Goal: Transaction & Acquisition: Purchase product/service

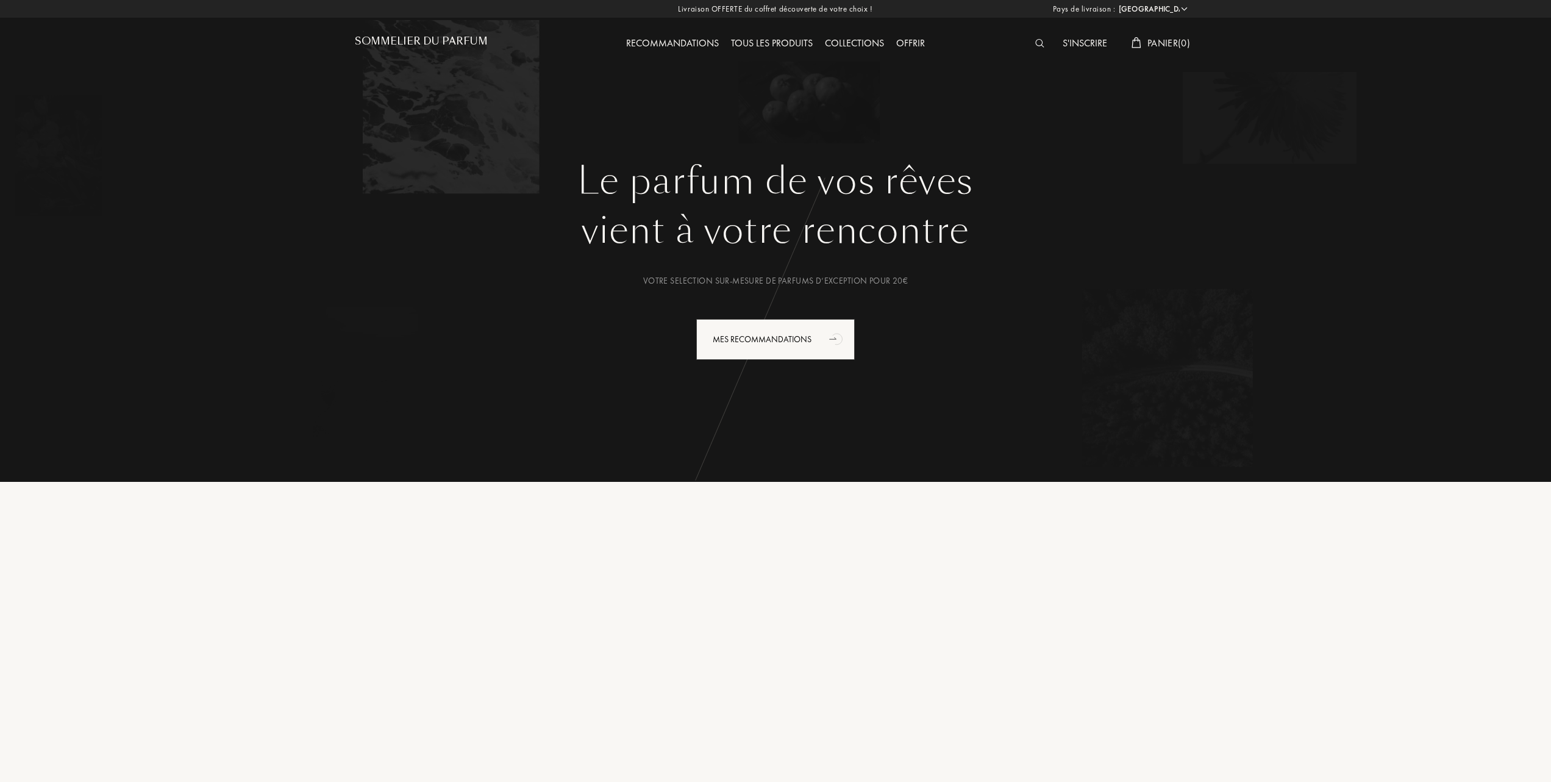
select select "FR"
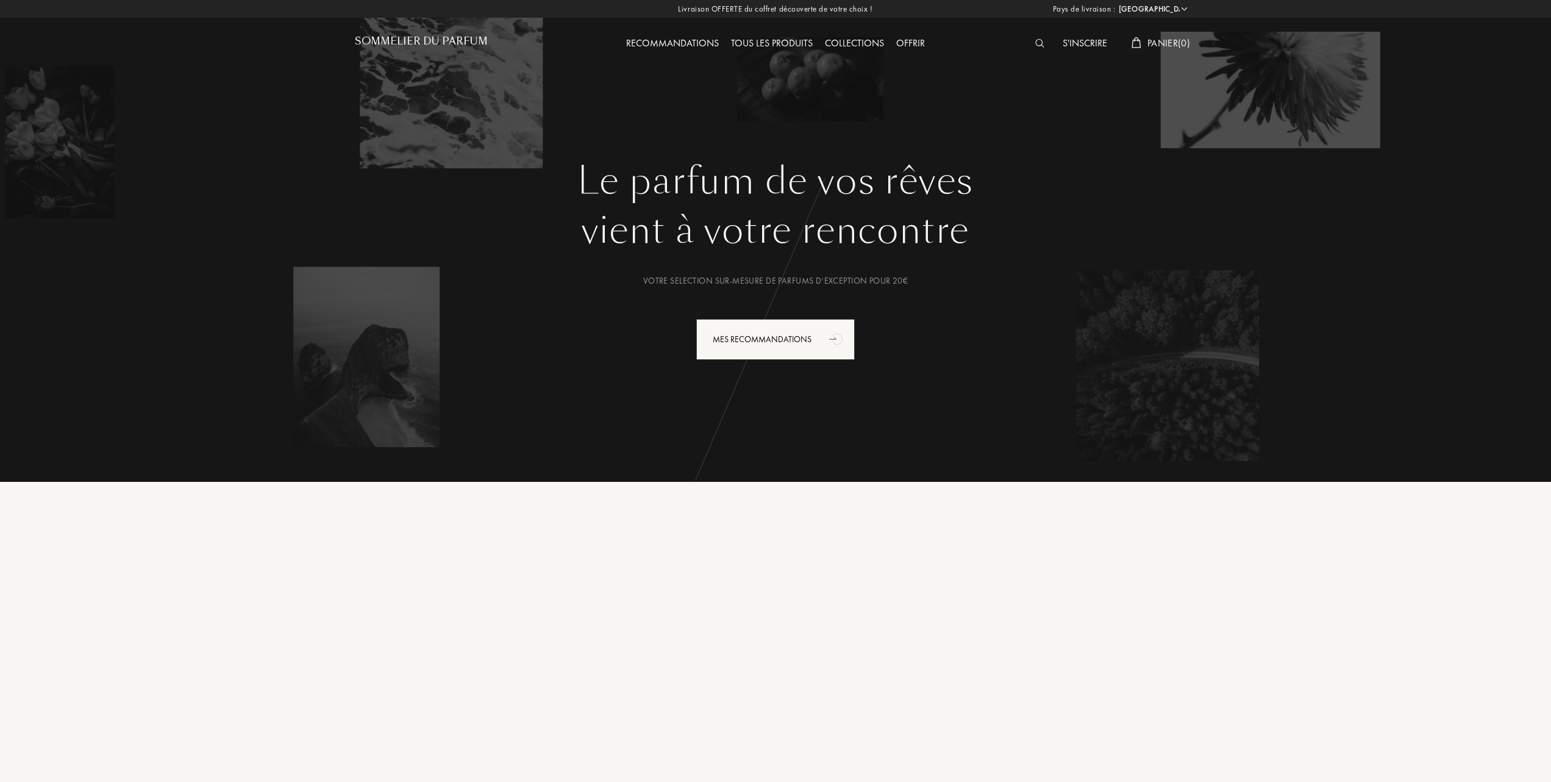
click at [784, 42] on div "Tous les produits" at bounding box center [772, 44] width 94 height 16
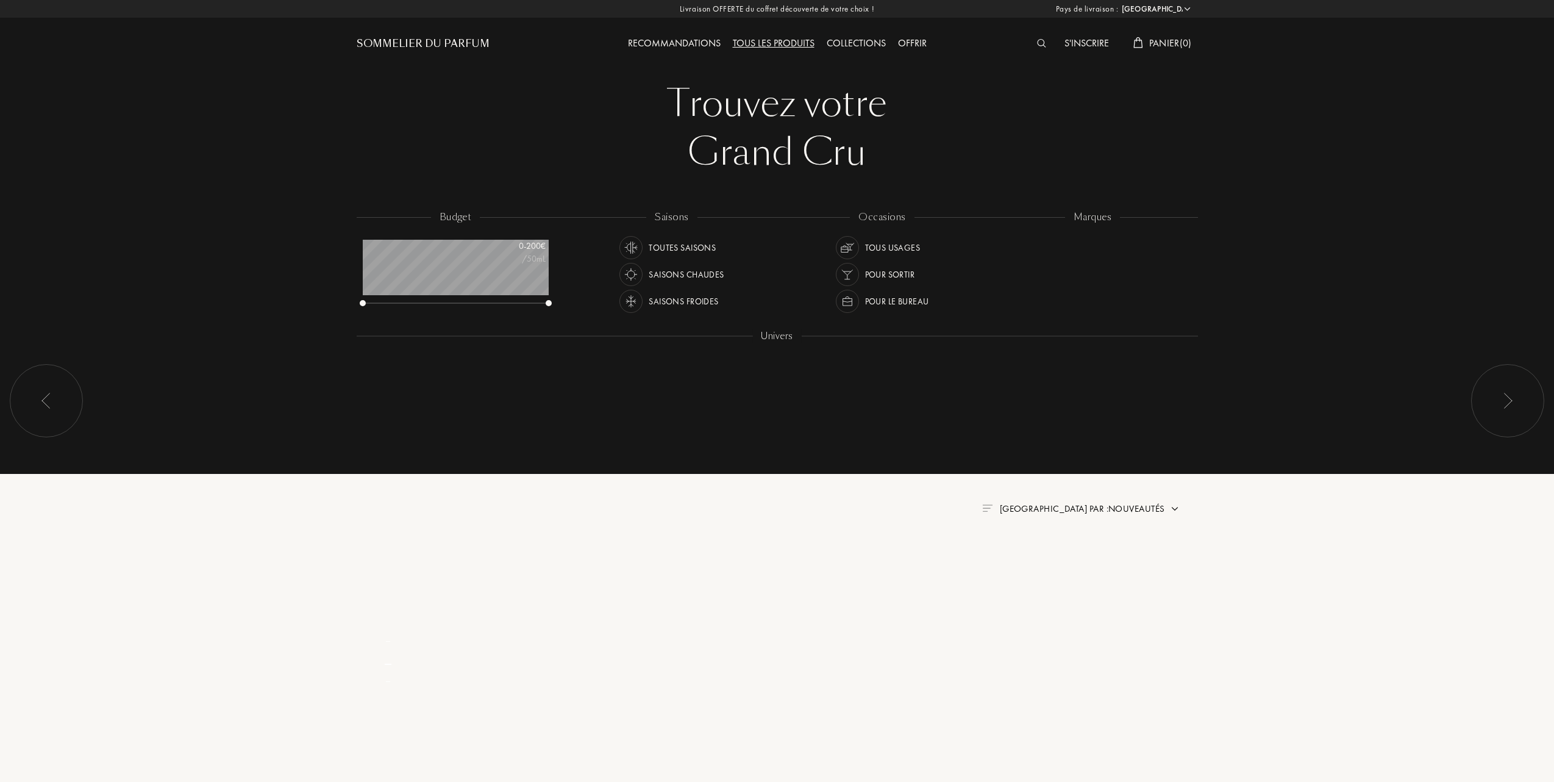
select select "FR"
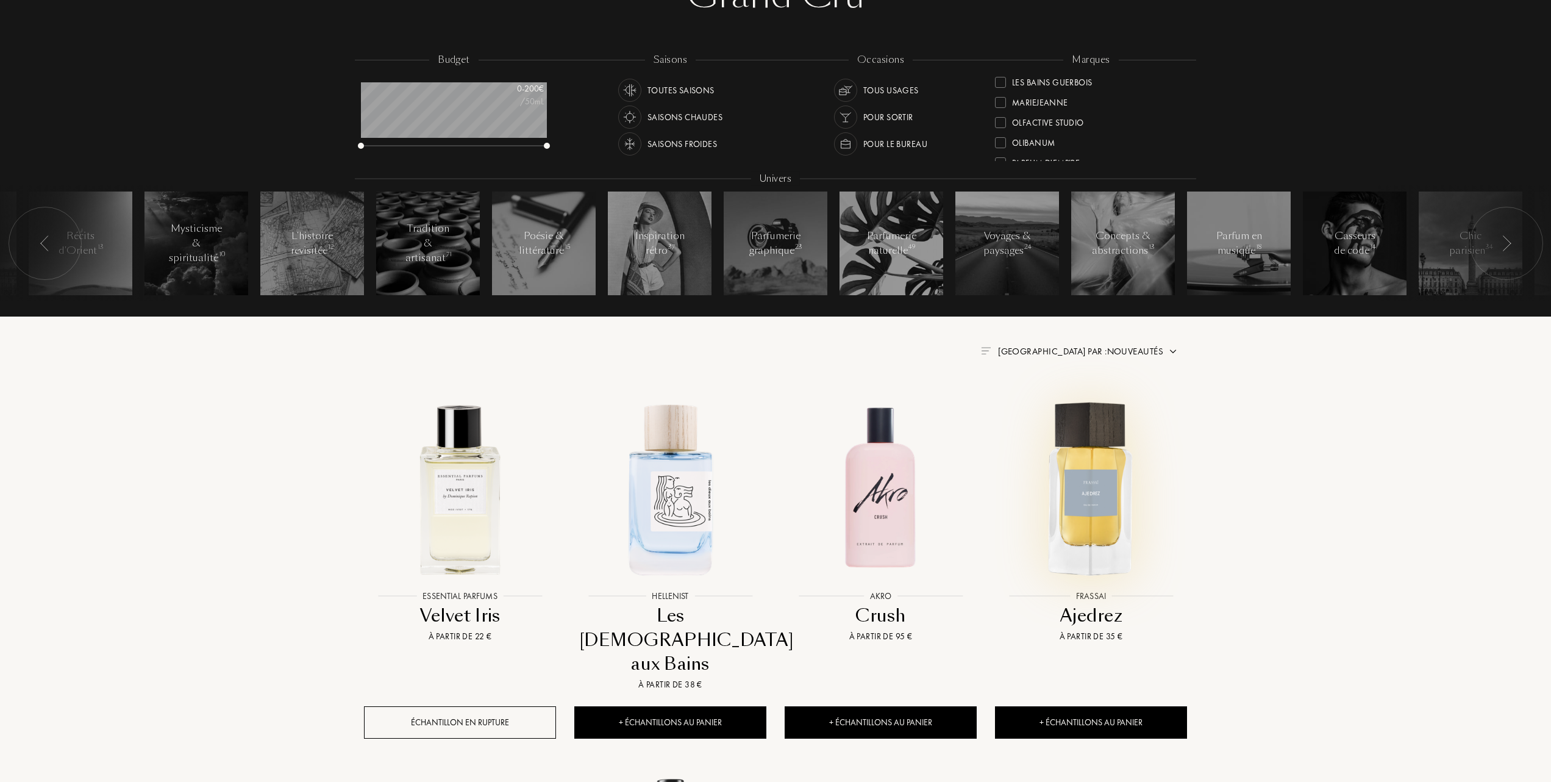
scroll to position [162, 0]
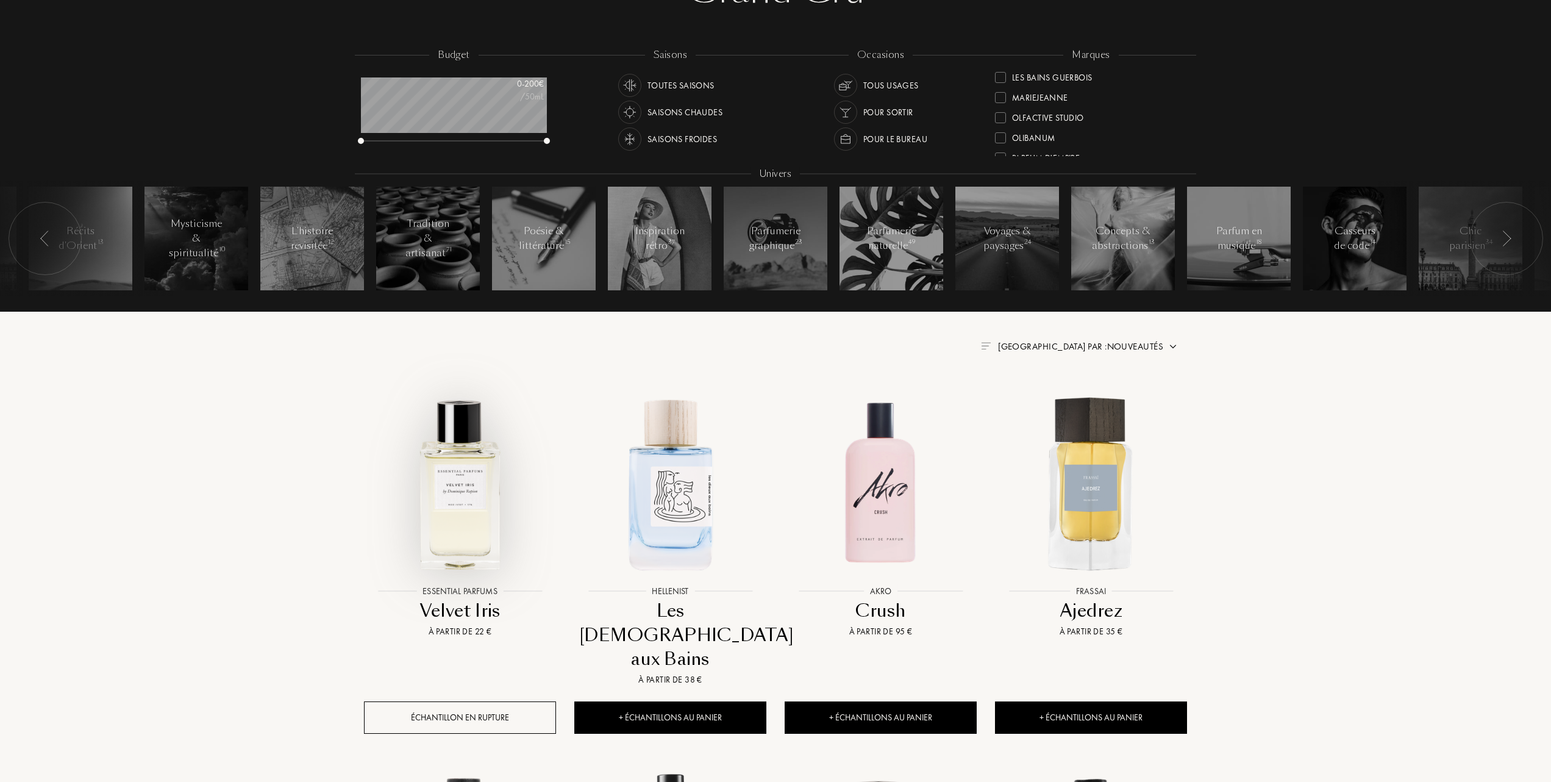
click at [450, 493] on img at bounding box center [460, 483] width 190 height 190
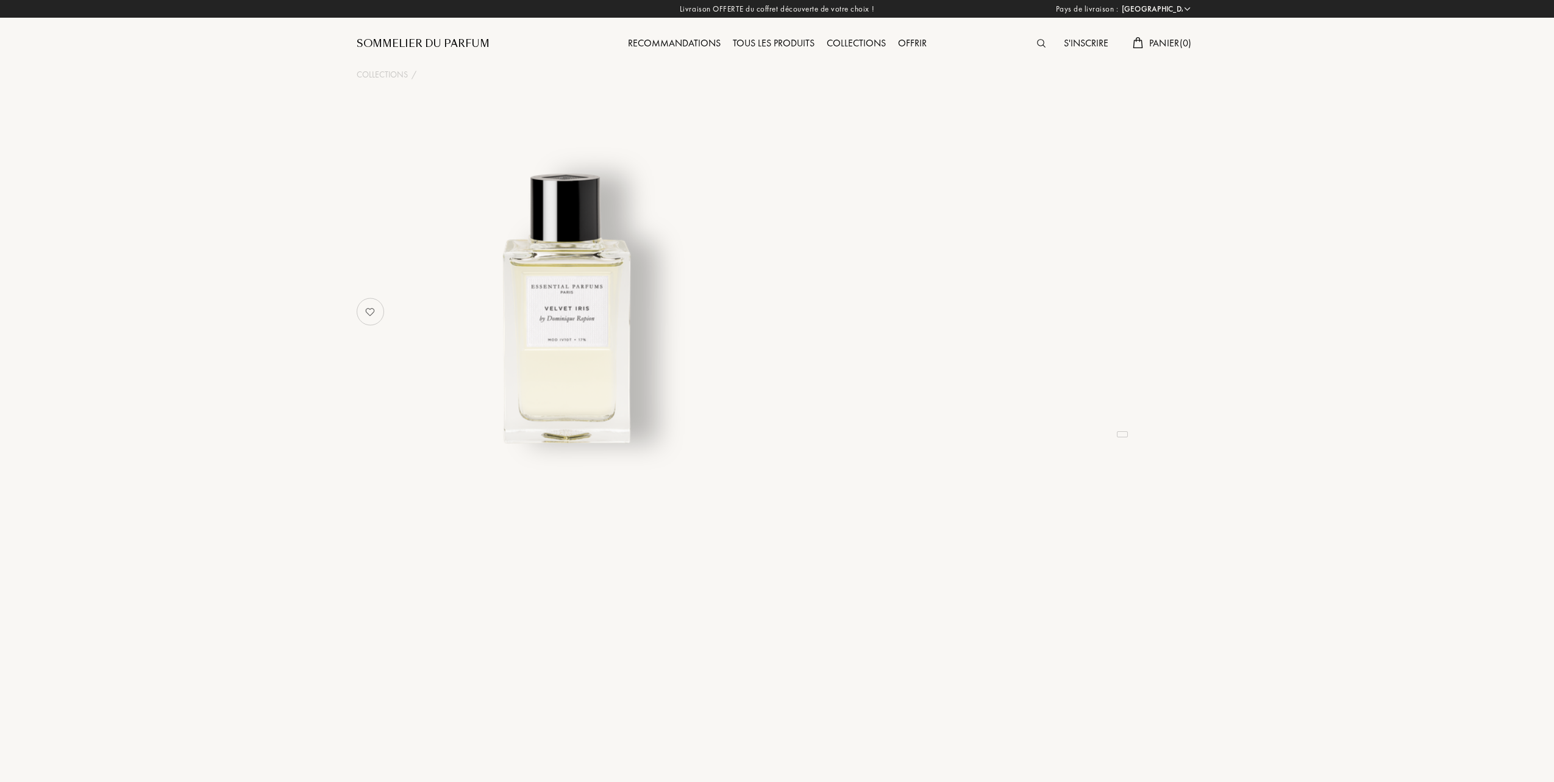
select select "FR"
select select "3"
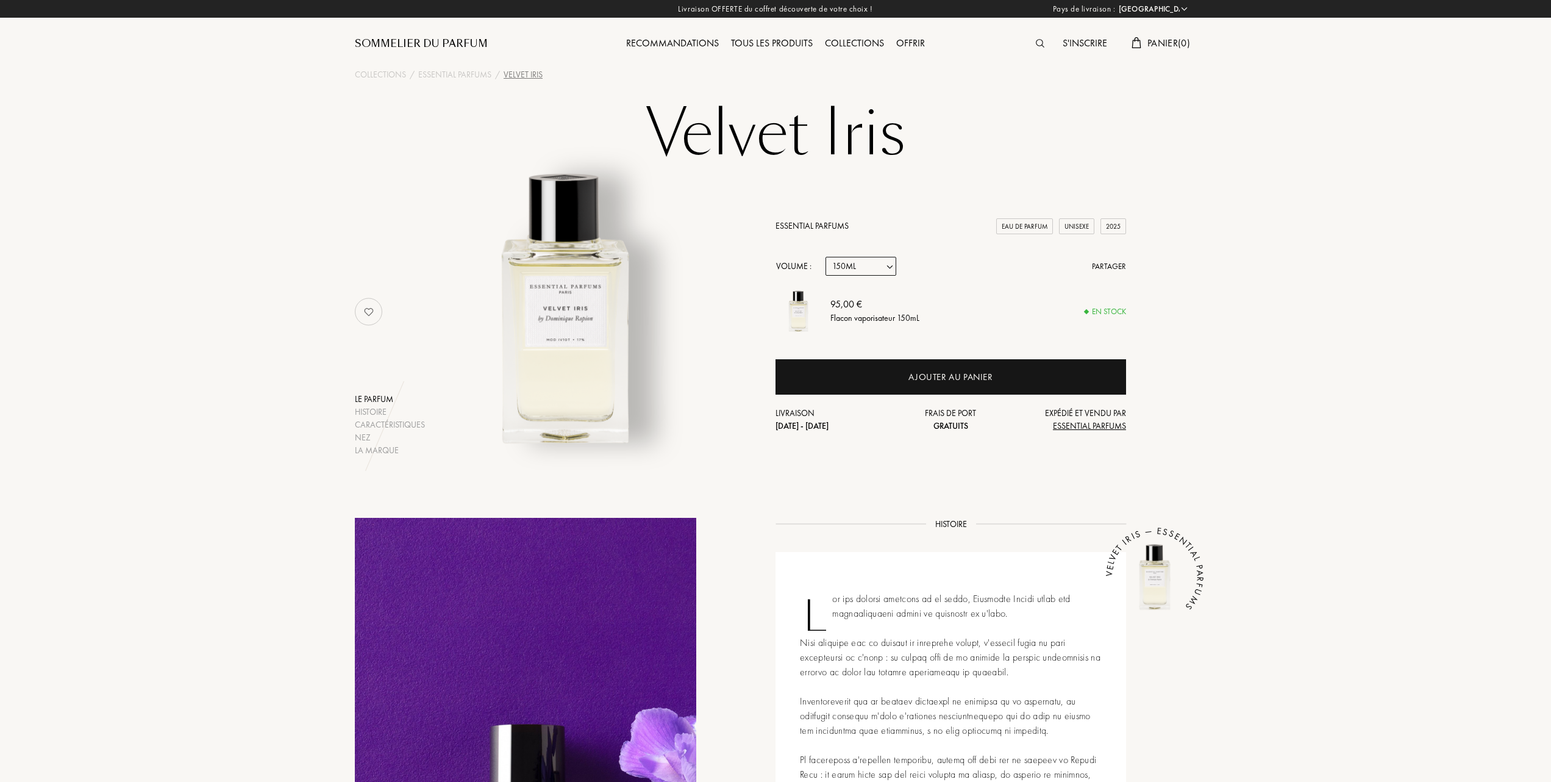
click at [893, 265] on select "Echantillon 10mL 100mL 150mL" at bounding box center [861, 266] width 71 height 19
select select "2"
click at [826, 257] on select "Echantillon 10mL 100mL 150mL" at bounding box center [861, 266] width 71 height 19
select select "2"
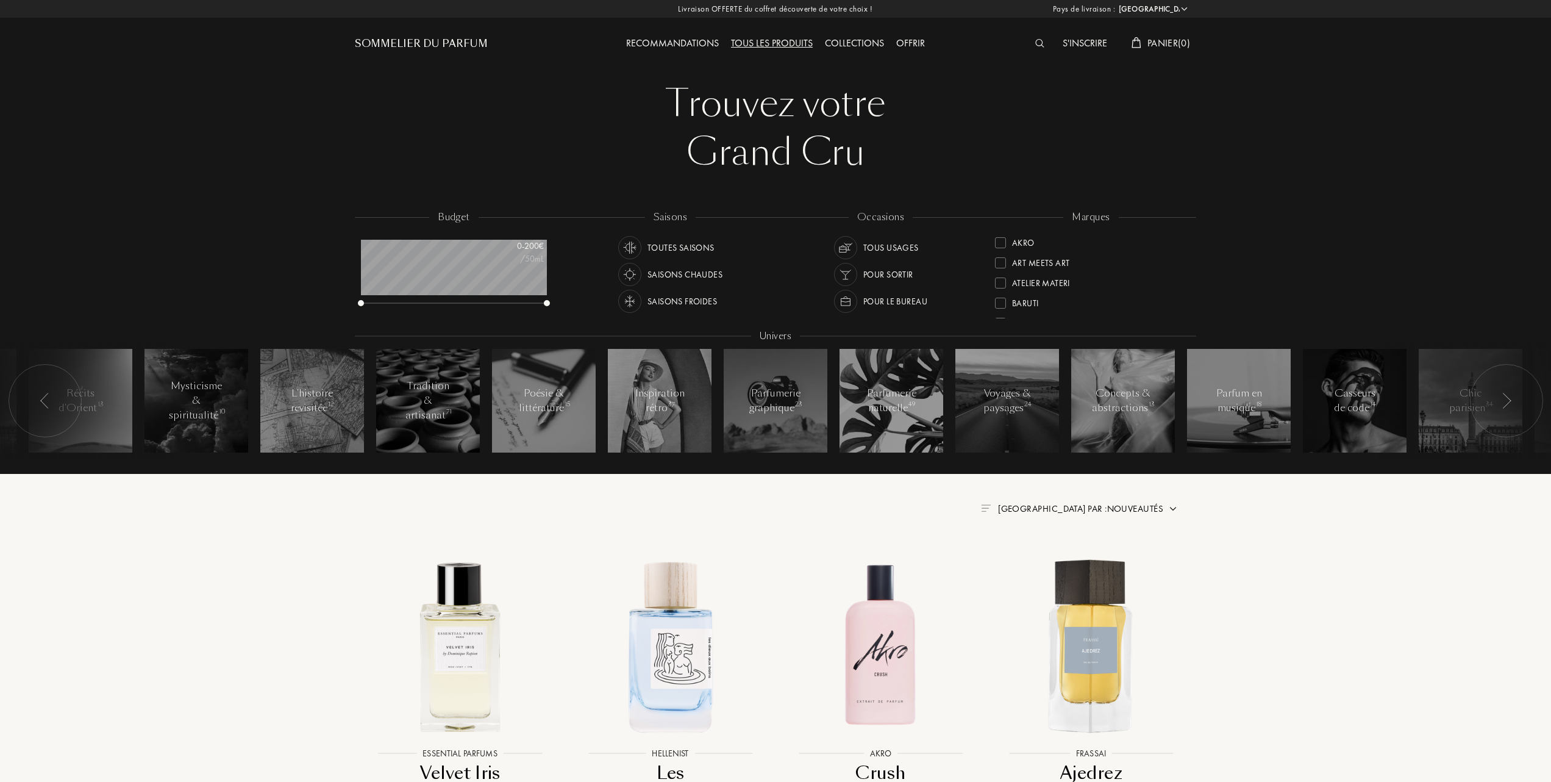
select select "FR"
click at [998, 298] on div at bounding box center [1000, 300] width 11 height 11
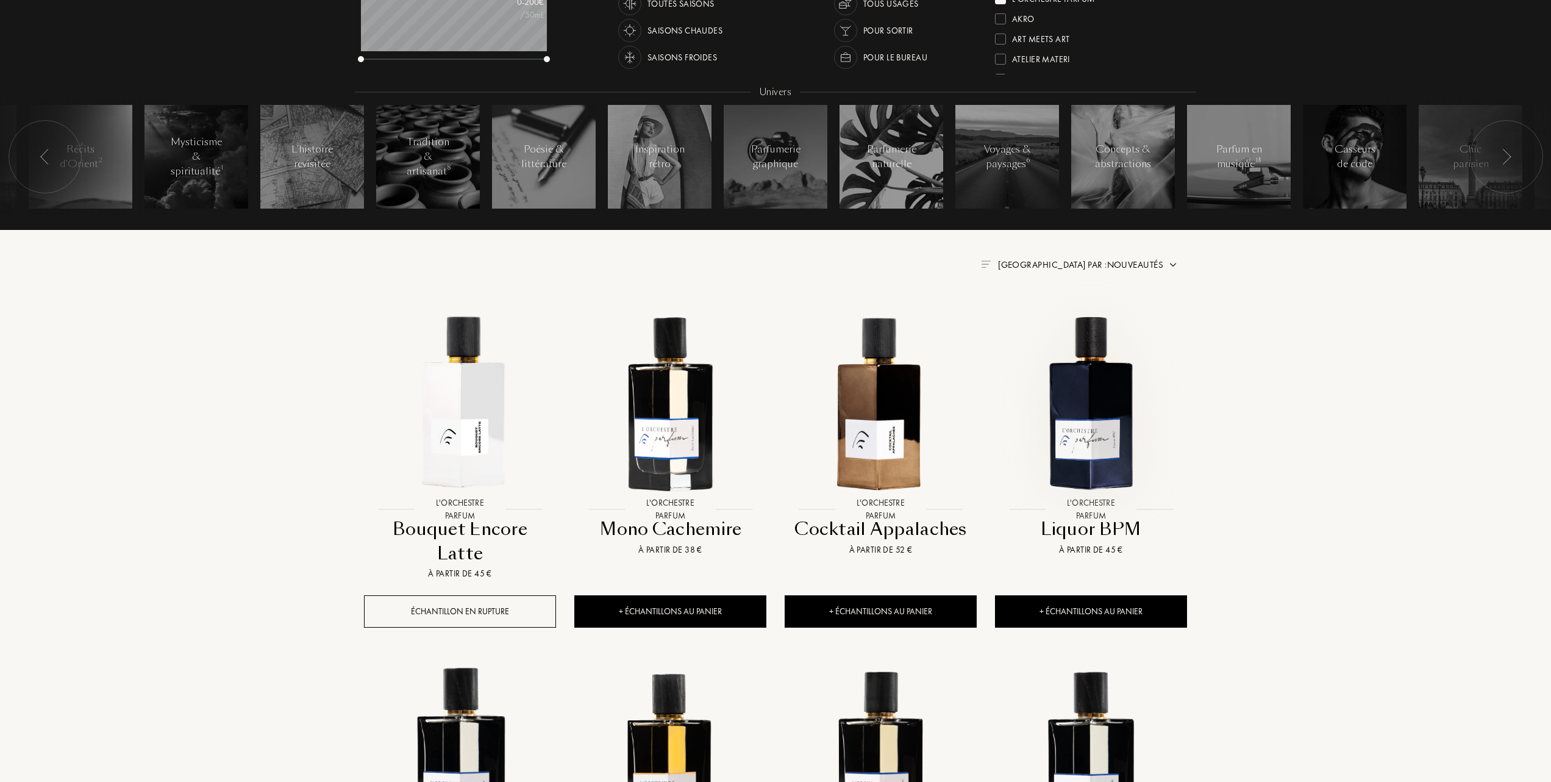
click at [1100, 398] on img at bounding box center [1091, 402] width 190 height 190
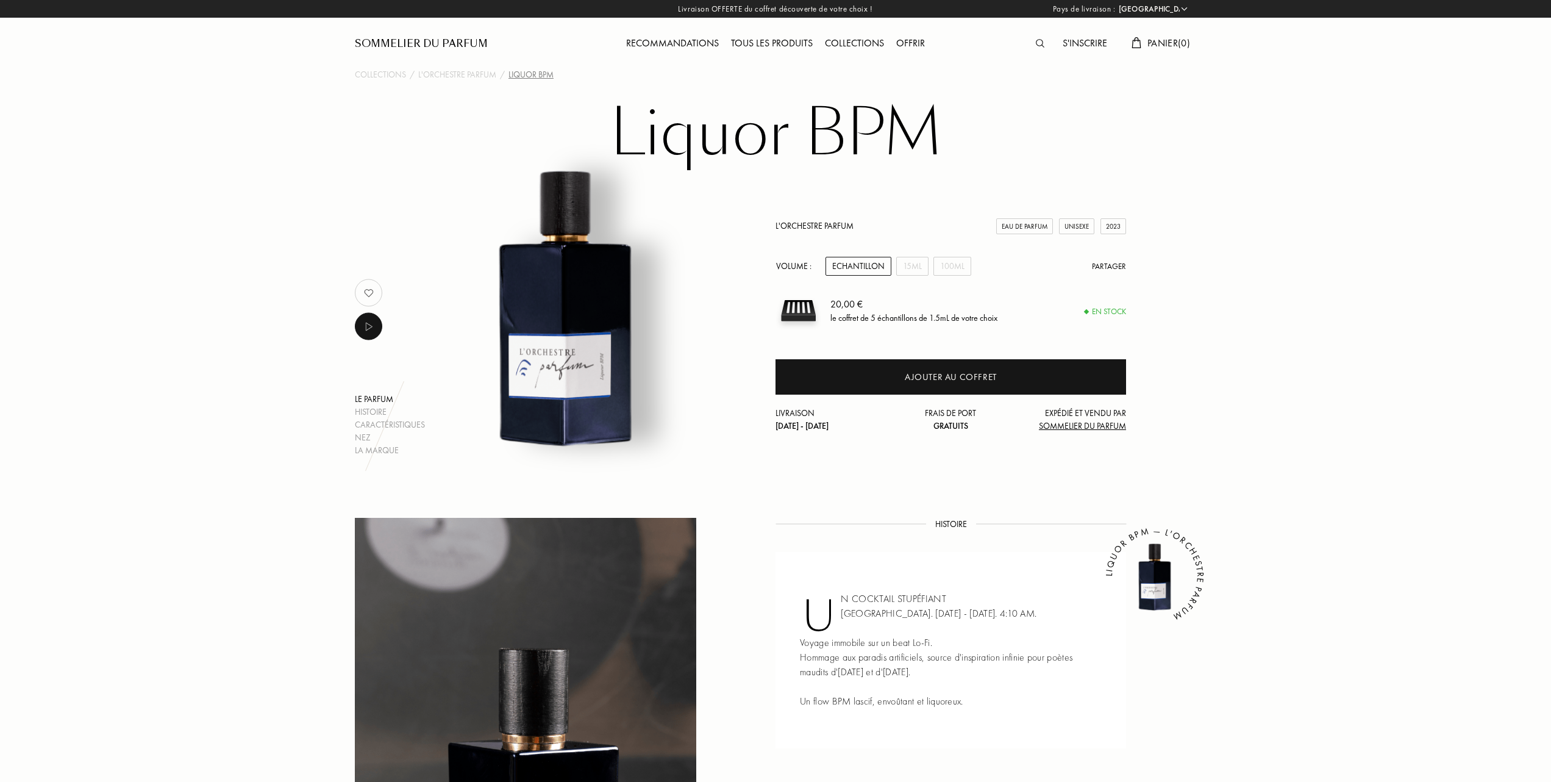
select select "FR"
click at [952, 263] on div "100mL" at bounding box center [952, 266] width 38 height 19
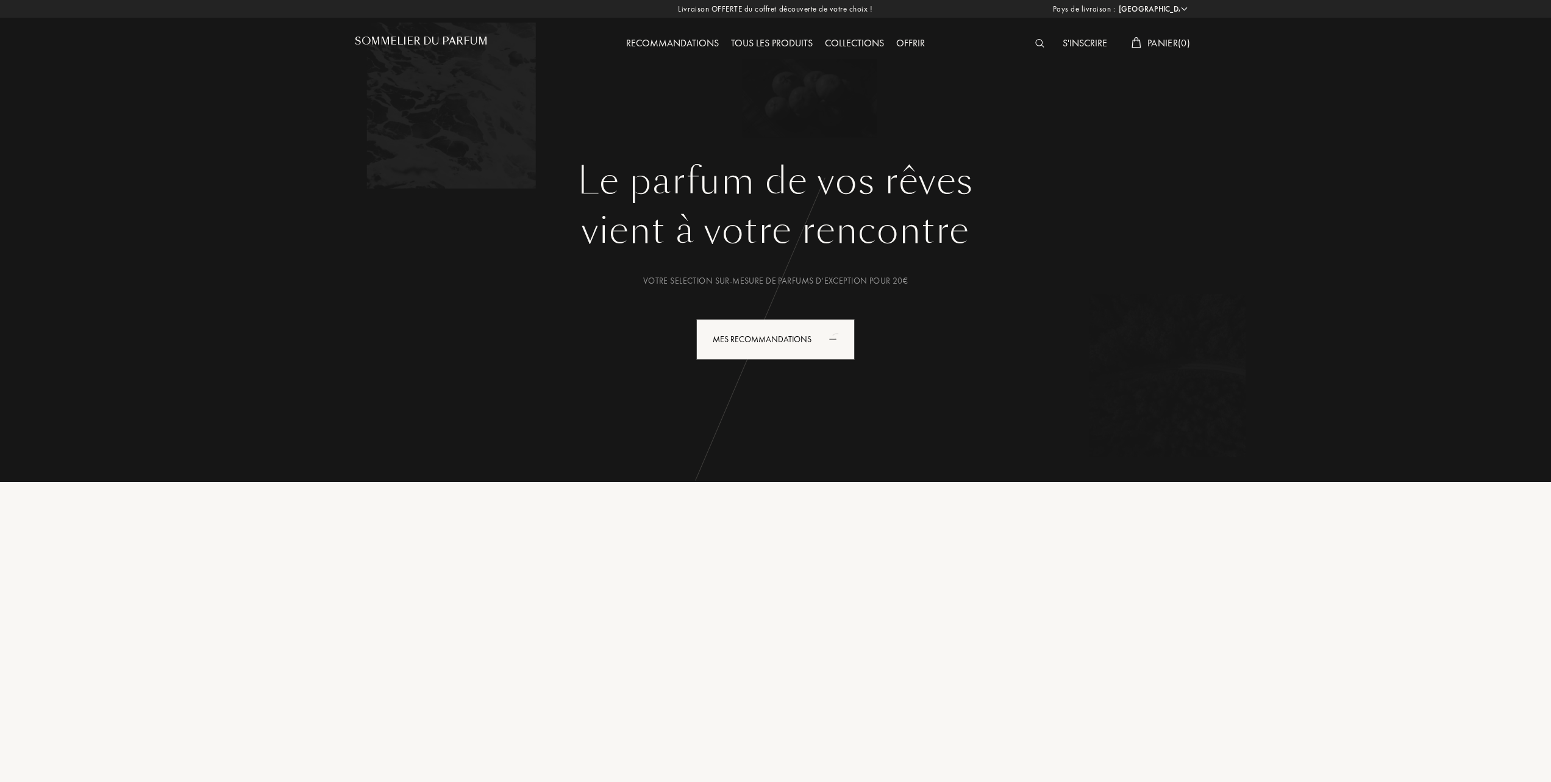
select select "FR"
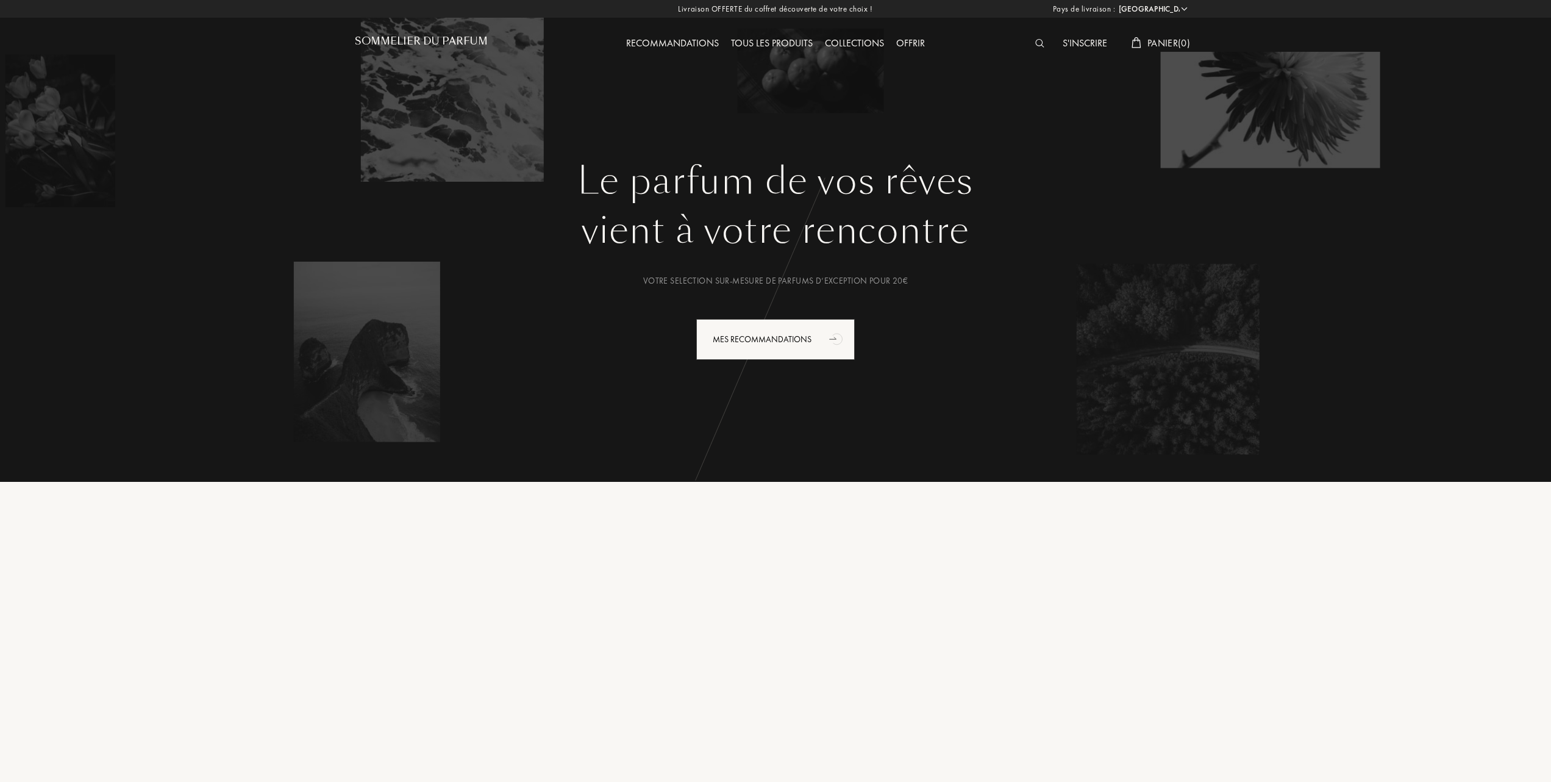
click at [780, 37] on div "Tous les produits" at bounding box center [772, 44] width 94 height 16
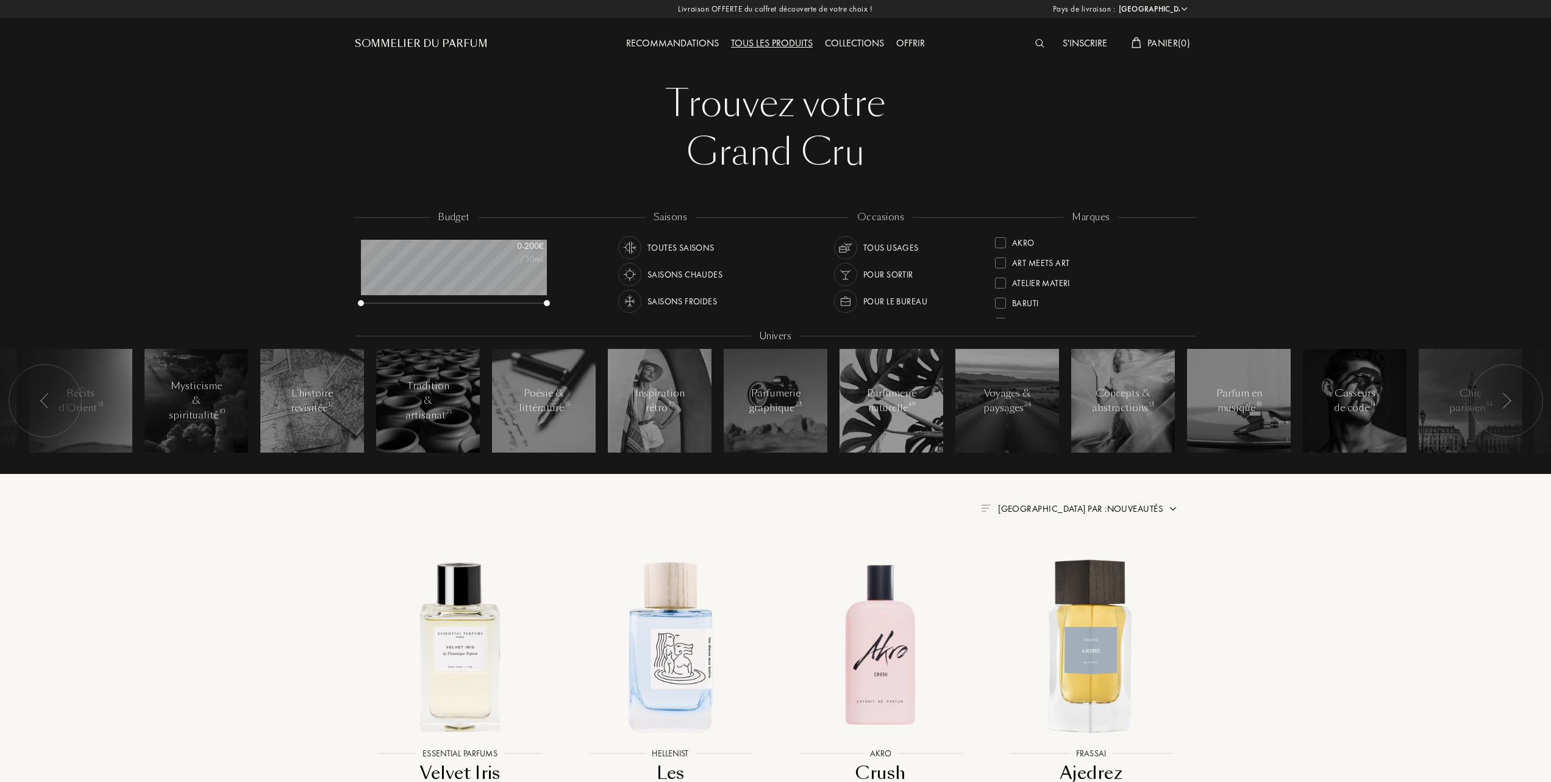
select select "FR"
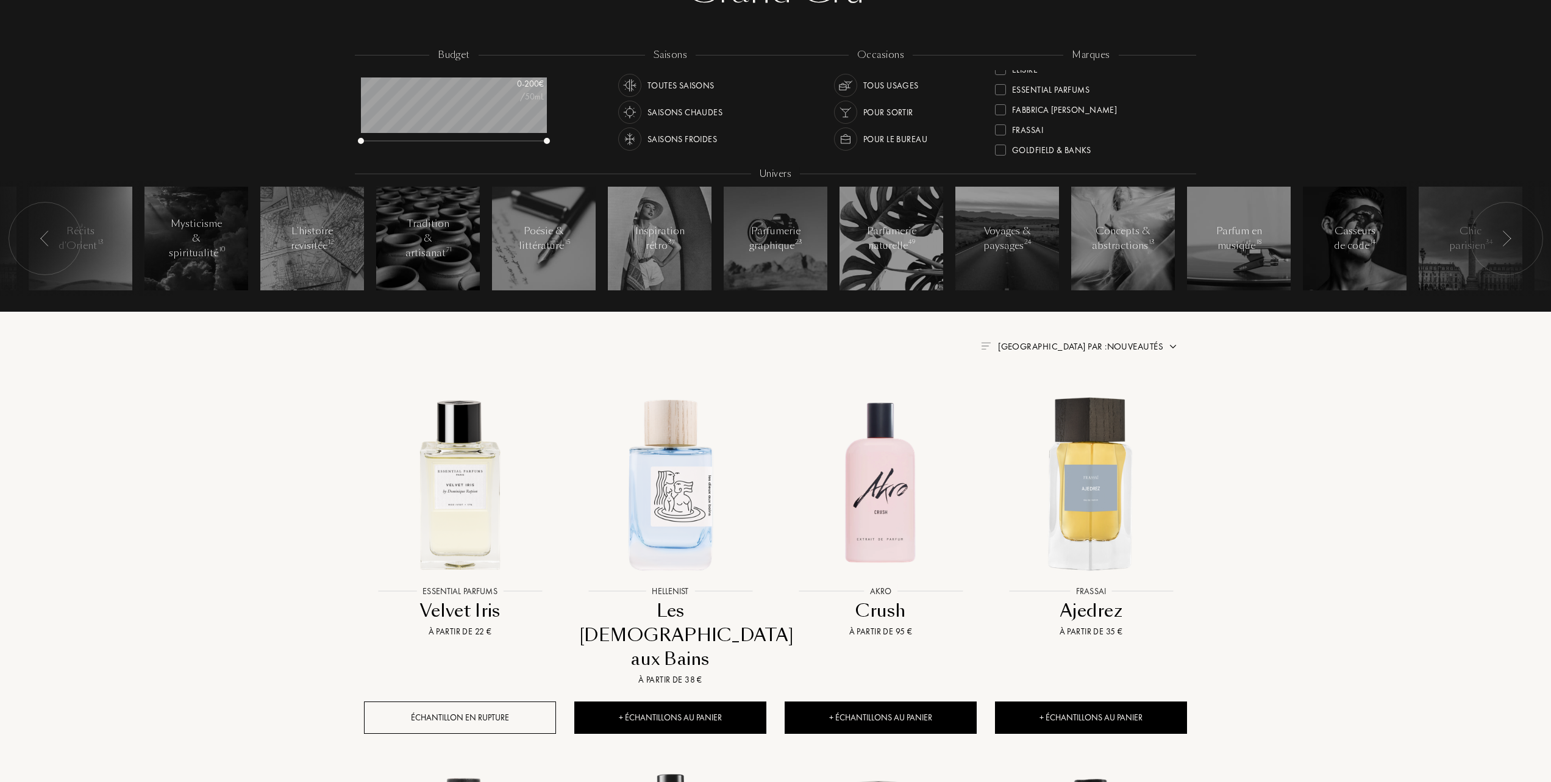
scroll to position [162, 0]
click at [1001, 118] on div at bounding box center [1000, 119] width 11 height 11
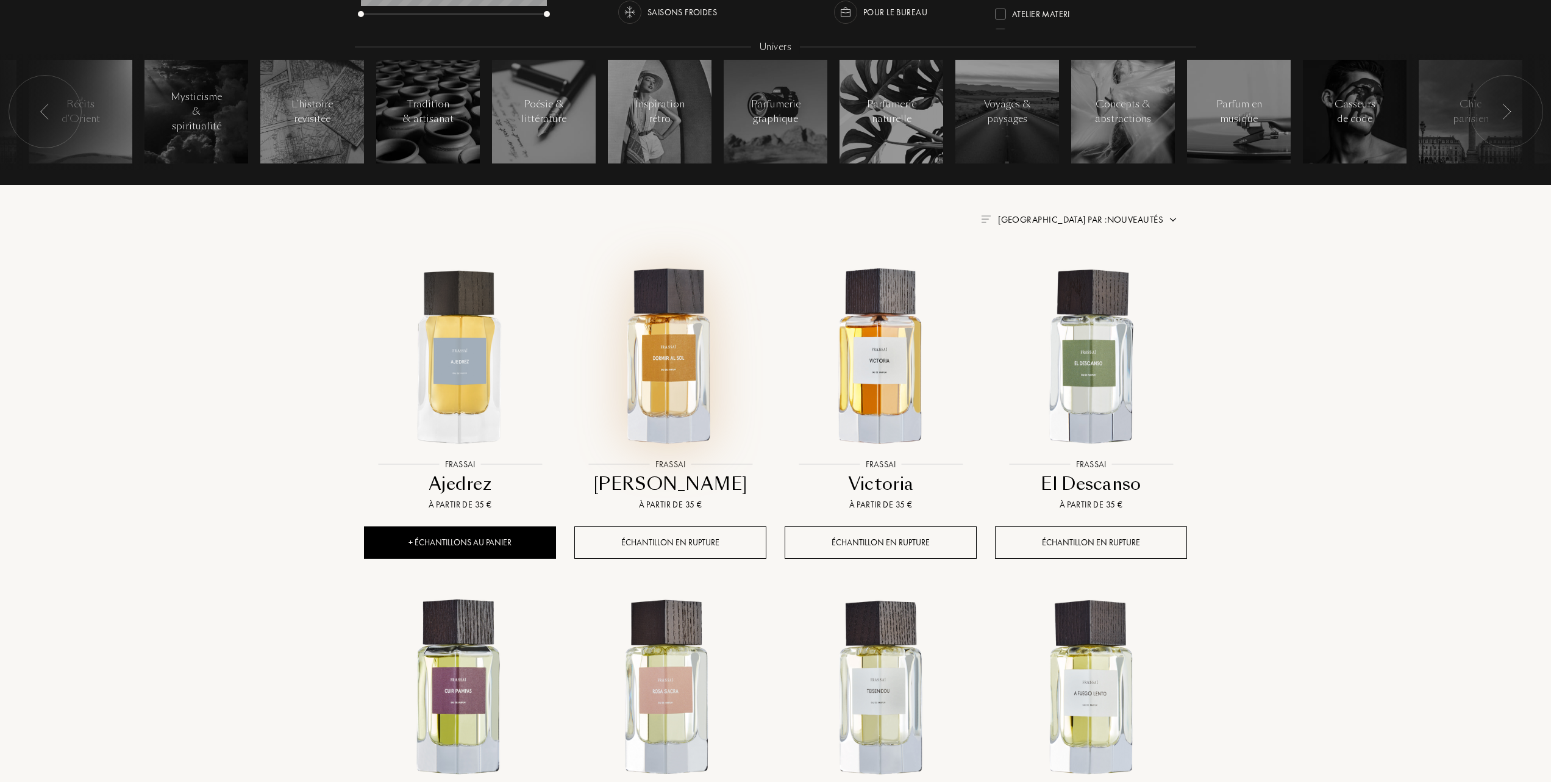
scroll to position [325, 0]
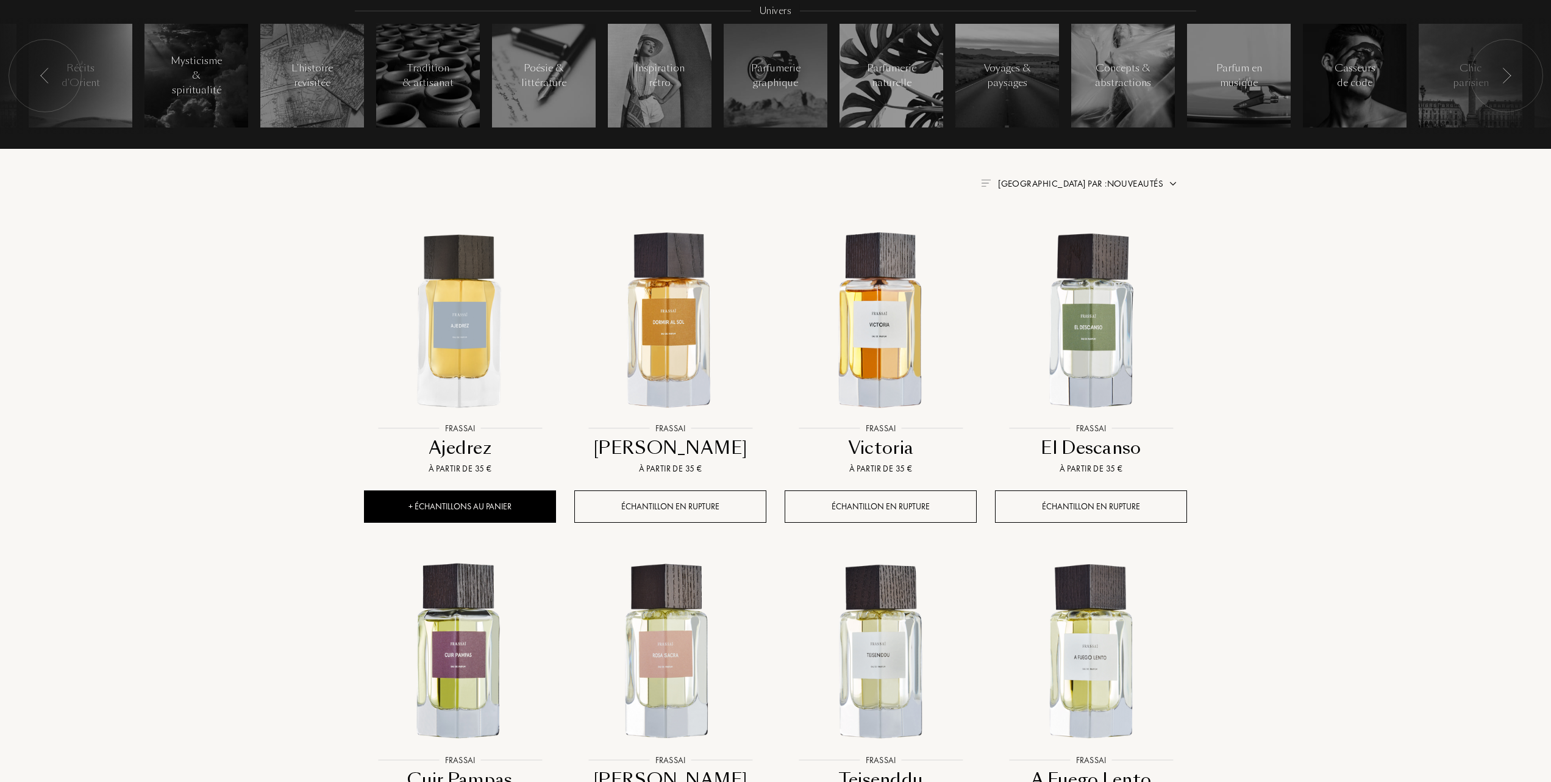
click at [1113, 184] on span "Trier par : Nouveautés" at bounding box center [1080, 183] width 165 height 12
click at [1049, 235] on div at bounding box center [1051, 236] width 9 height 9
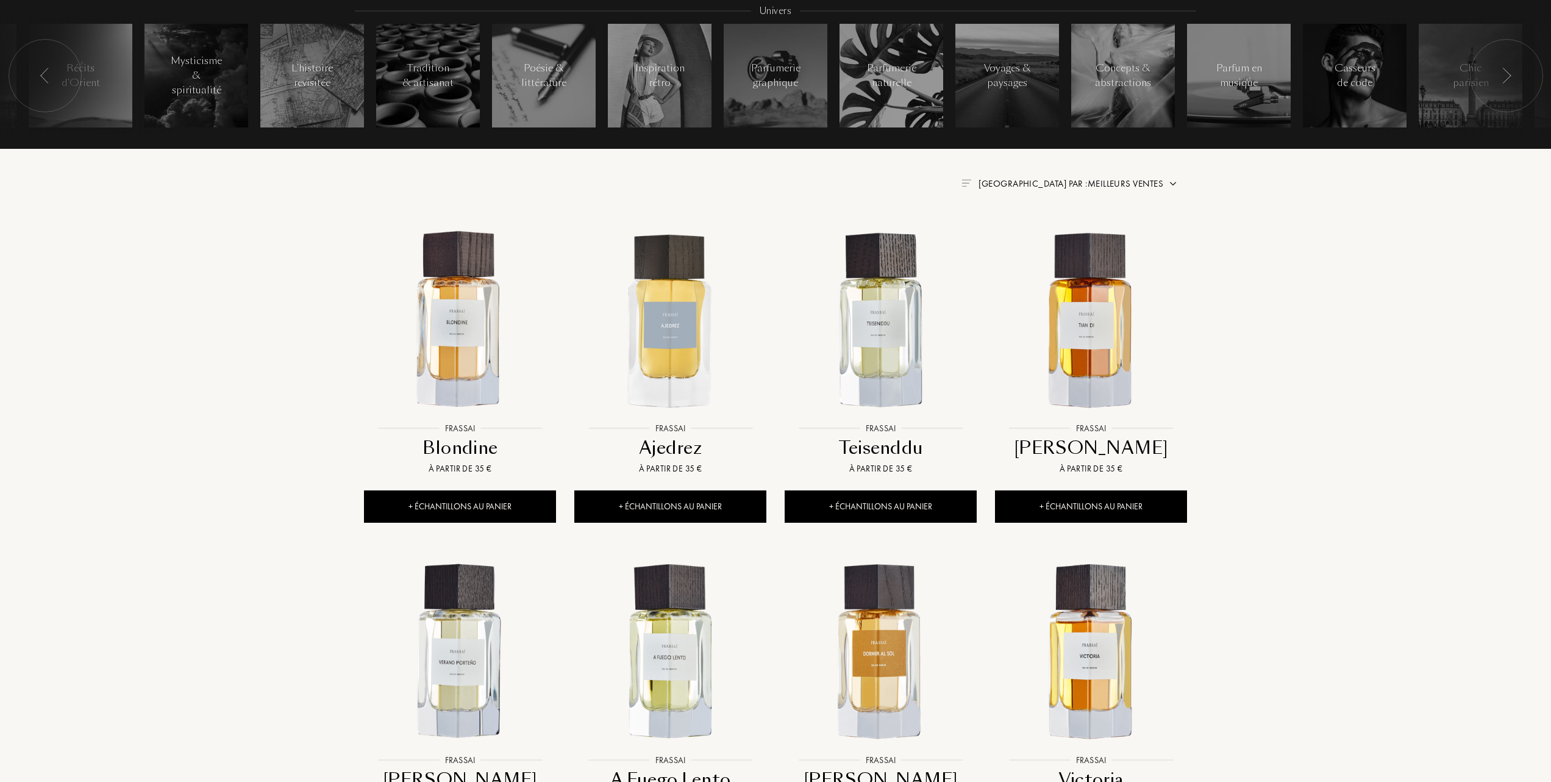
click at [1088, 338] on img at bounding box center [1091, 321] width 190 height 190
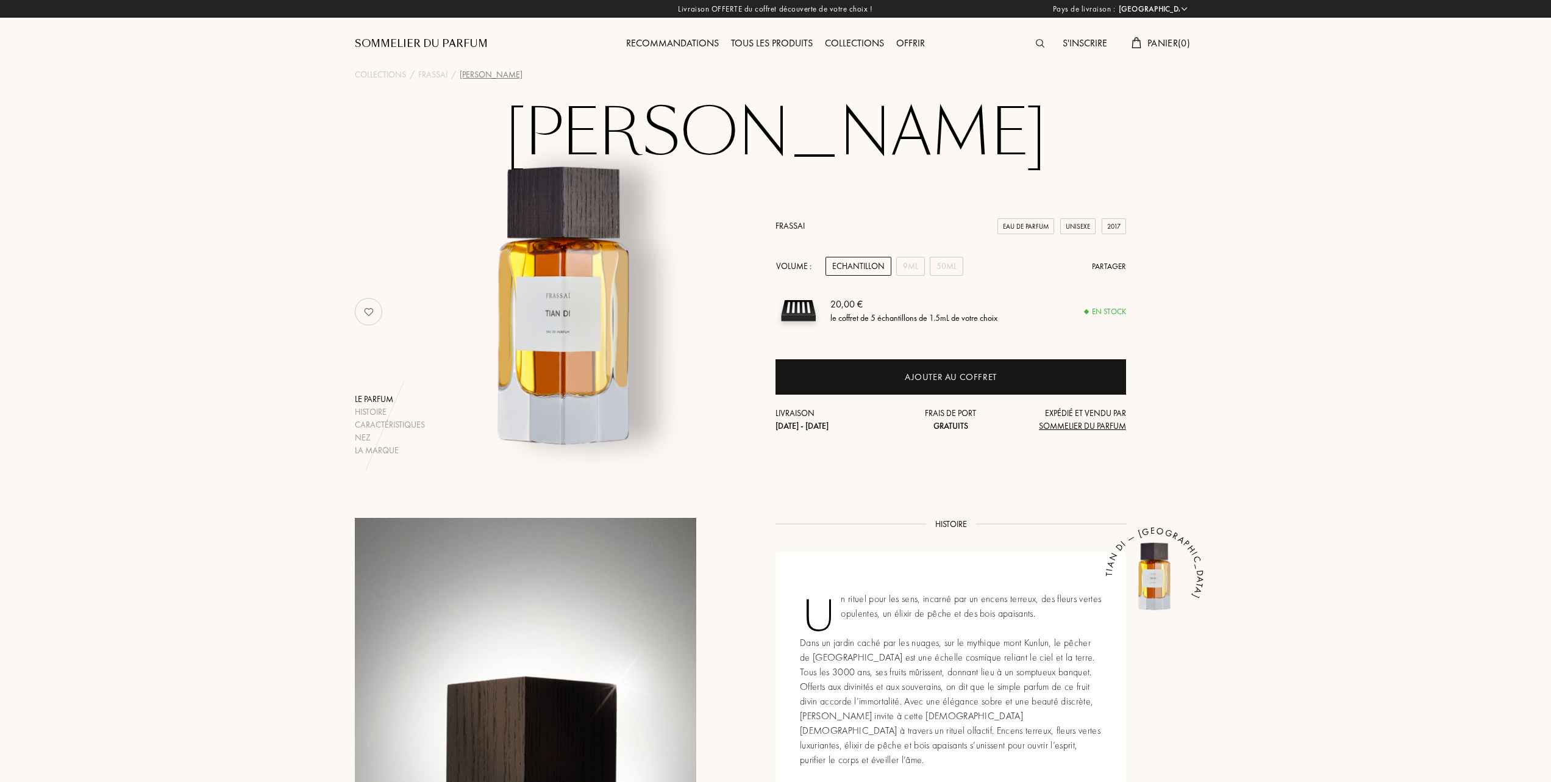
select select "FR"
click at [947, 266] on div "50mL" at bounding box center [947, 266] width 34 height 19
